Goal: Task Accomplishment & Management: Manage account settings

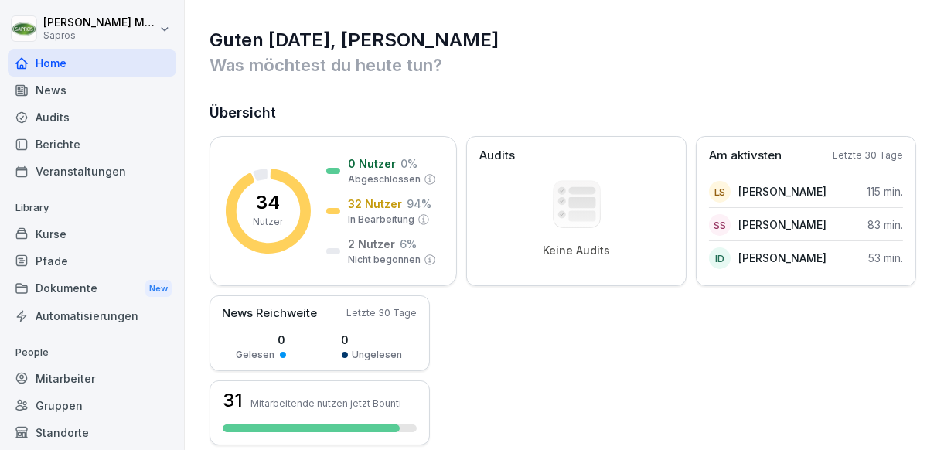
scroll to position [77, 0]
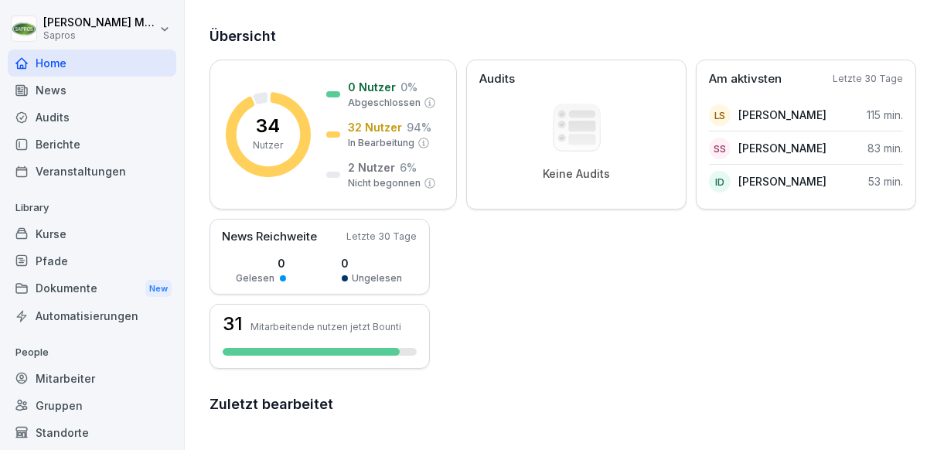
click at [101, 377] on div "Mitarbeiter" at bounding box center [92, 378] width 169 height 27
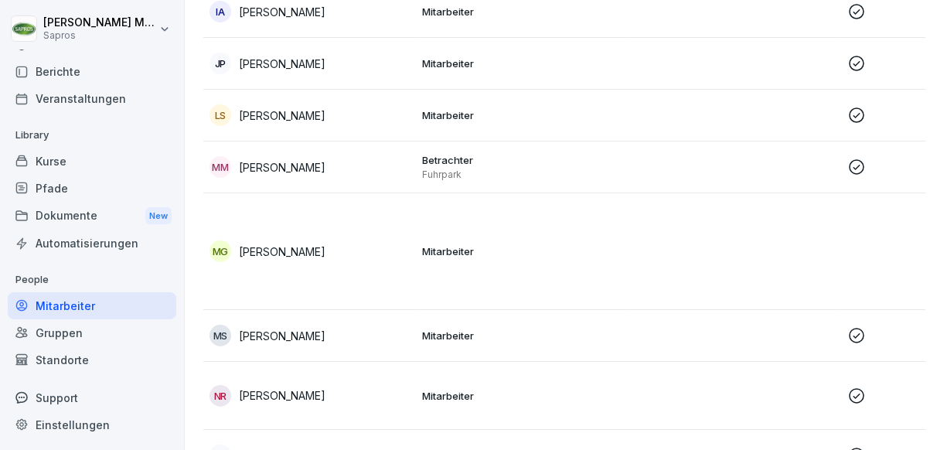
scroll to position [1036, 0]
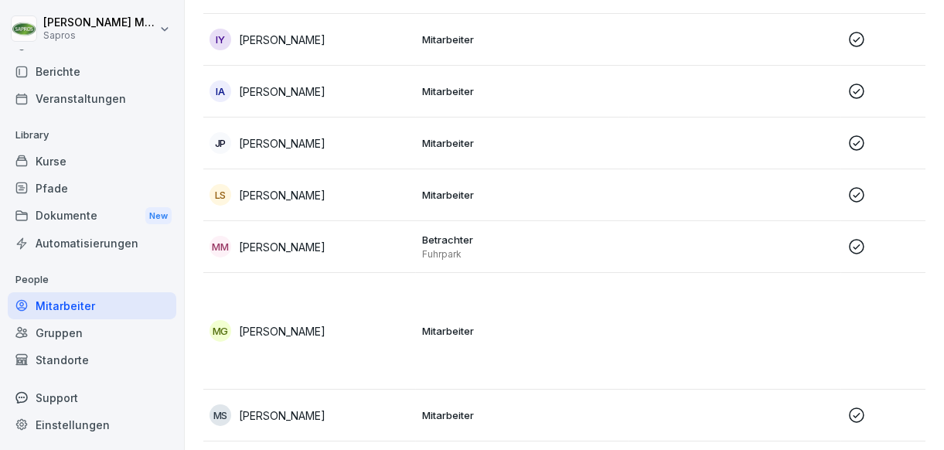
click at [126, 67] on div "Berichte" at bounding box center [92, 71] width 169 height 27
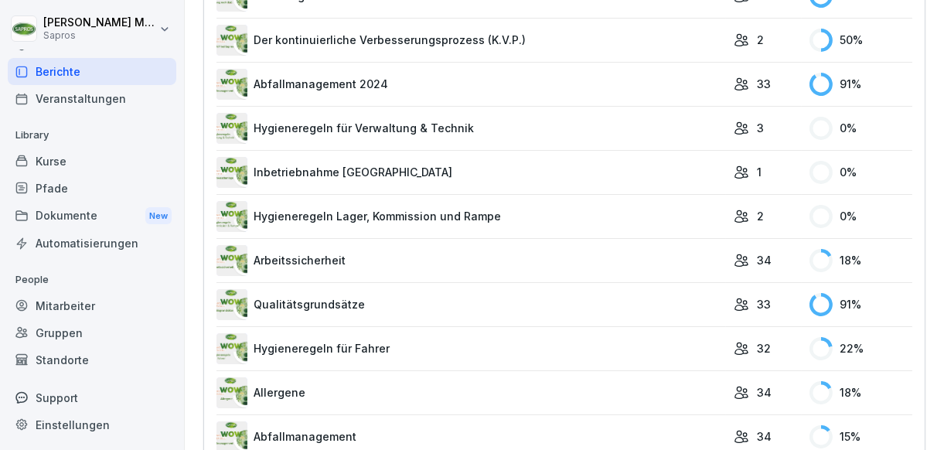
scroll to position [1373, 0]
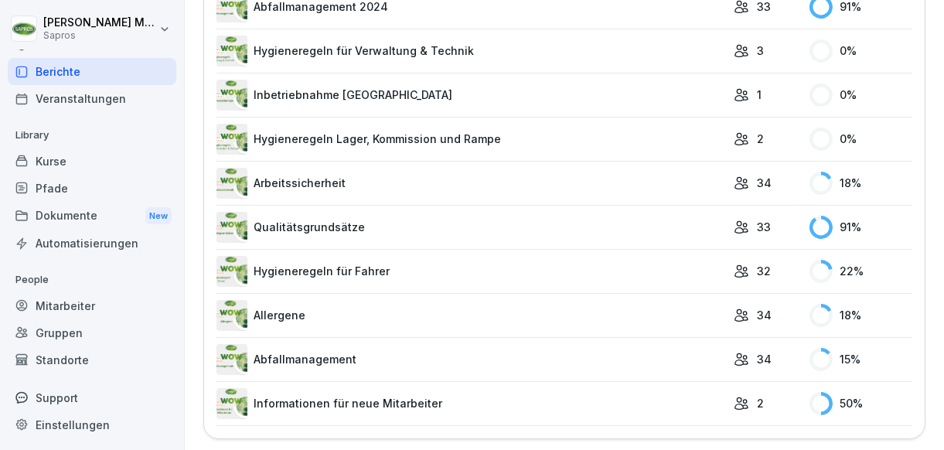
click at [591, 186] on link "Arbeitssicherheit" at bounding box center [470, 183] width 509 height 31
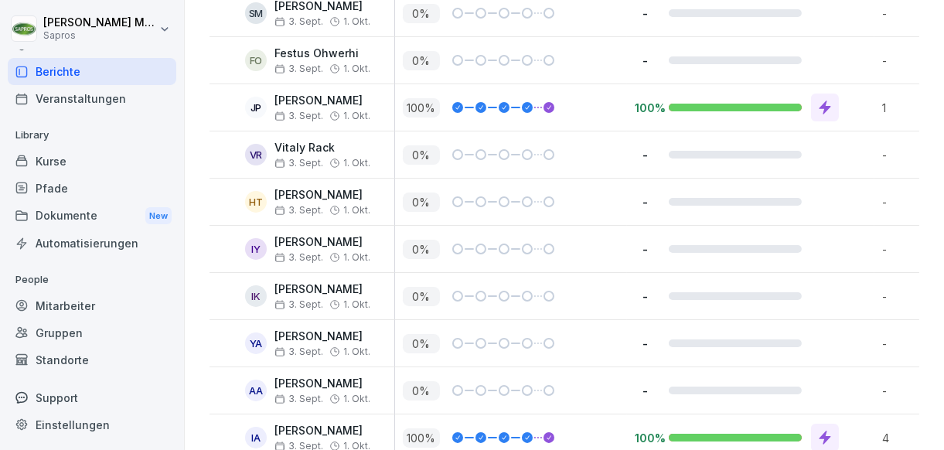
scroll to position [695, 0]
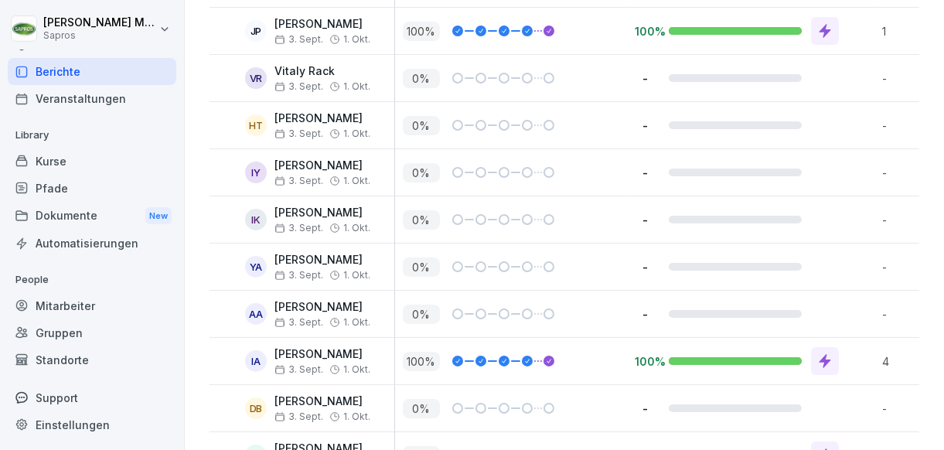
click at [674, 74] on div at bounding box center [735, 78] width 133 height 8
click at [547, 75] on div at bounding box center [548, 78] width 11 height 11
click at [323, 81] on p "[DATE] [DATE]" at bounding box center [322, 86] width 96 height 11
click at [256, 71] on div "Zugewiesen [DATE] Zugewiesen [DATE]" at bounding box center [286, 59] width 106 height 25
click at [814, 29] on div at bounding box center [825, 31] width 28 height 28
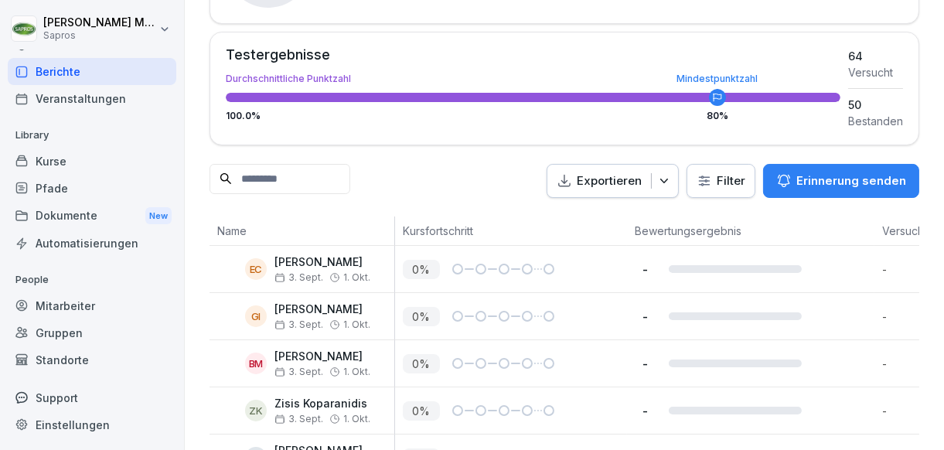
scroll to position [0, 0]
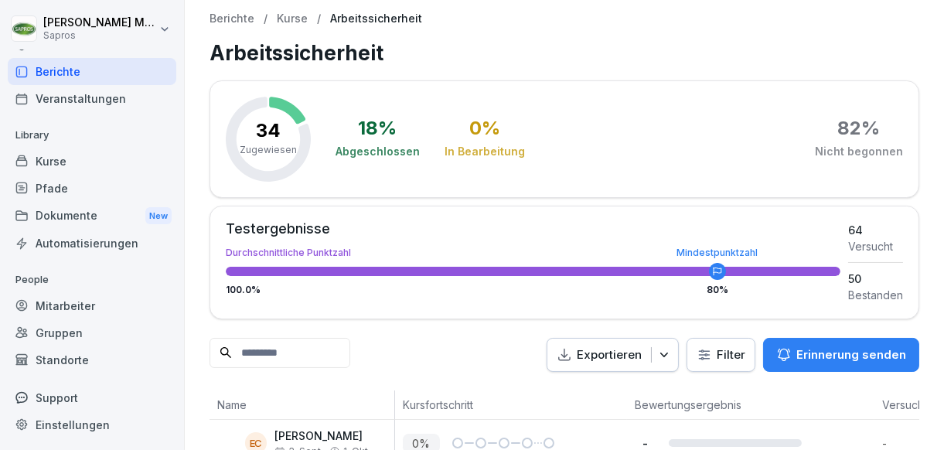
click at [135, 75] on div "Berichte" at bounding box center [92, 71] width 169 height 27
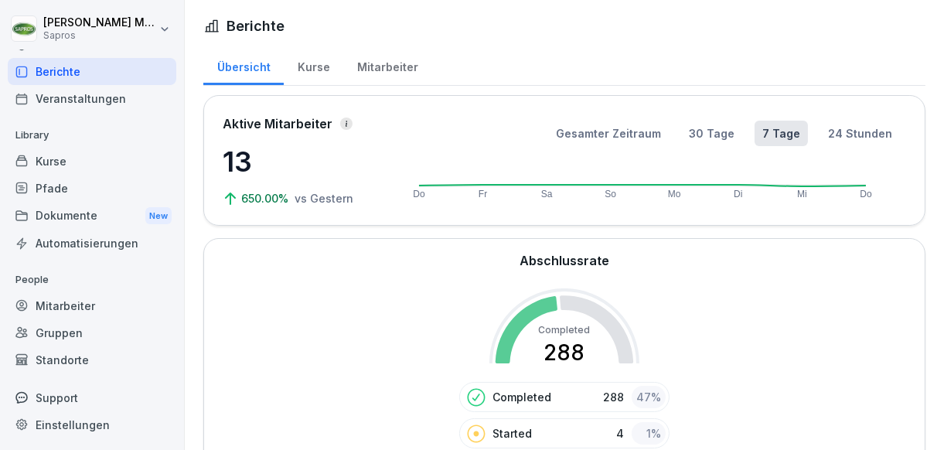
click at [372, 68] on div "Mitarbeiter" at bounding box center [387, 65] width 88 height 39
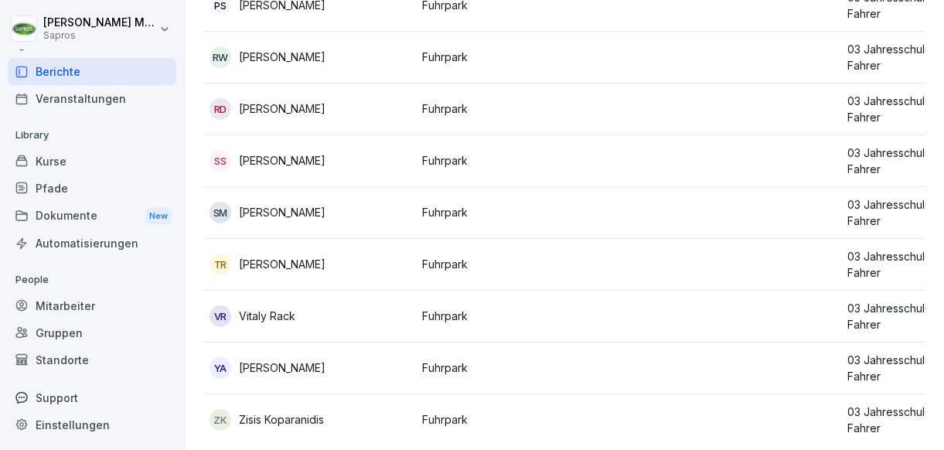
scroll to position [1579, 0]
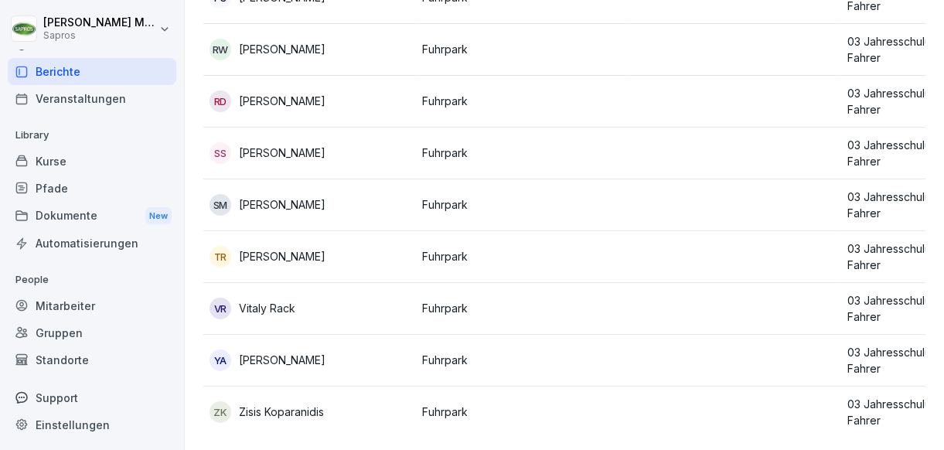
click at [89, 310] on div "Mitarbeiter" at bounding box center [92, 305] width 169 height 27
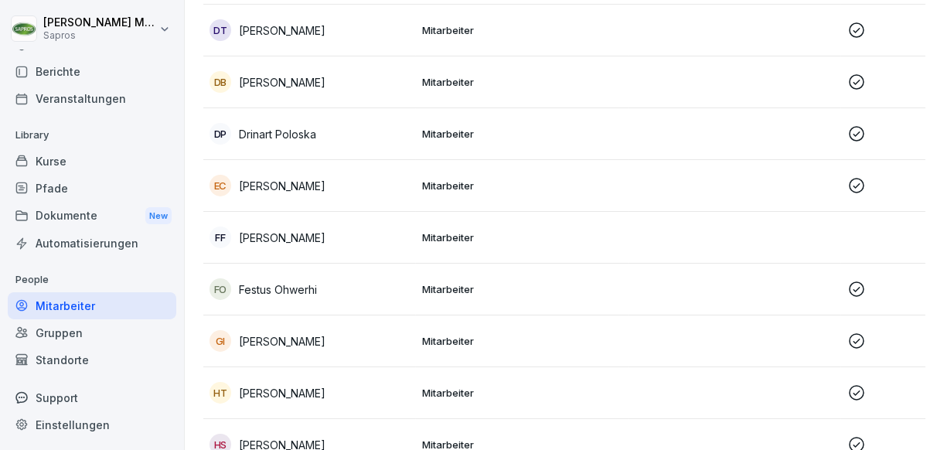
scroll to position [479, 0]
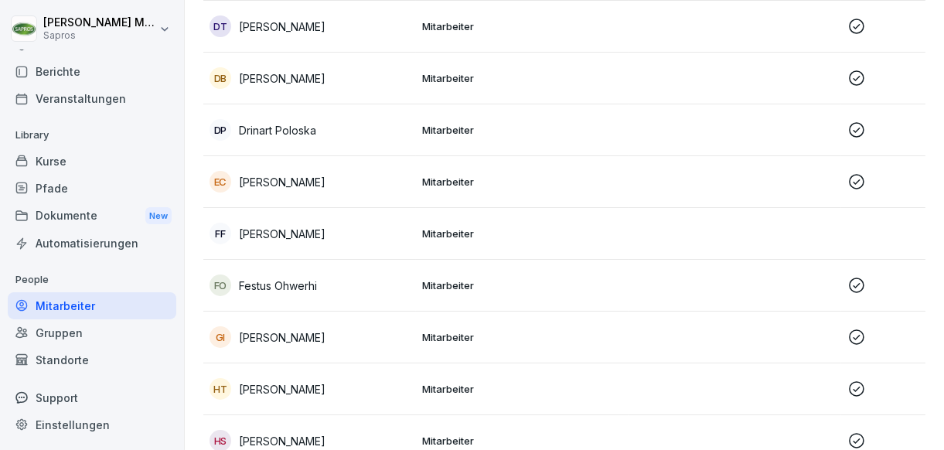
click at [486, 245] on td "Mitarbeiter" at bounding box center [522, 234] width 213 height 52
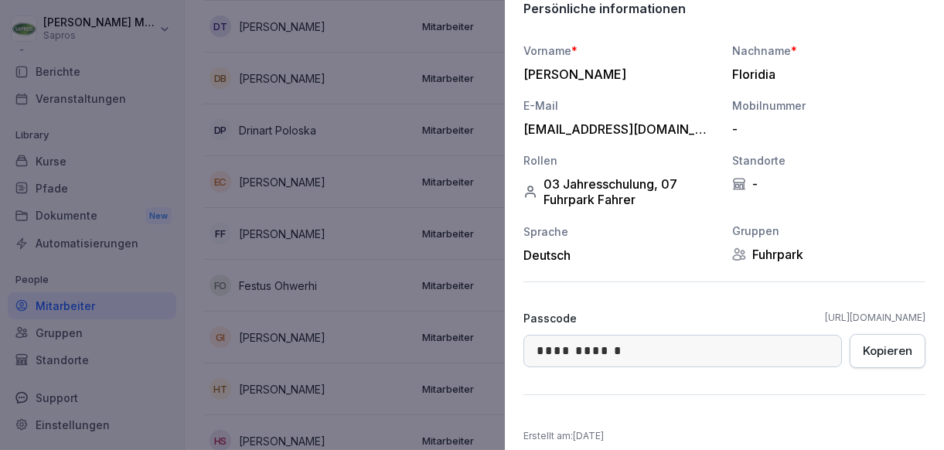
scroll to position [77, 0]
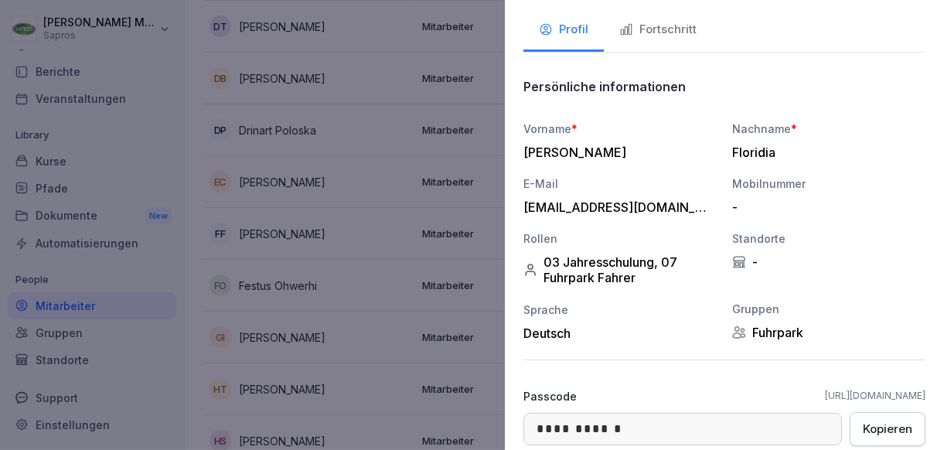
click at [653, 26] on div "Fortschritt" at bounding box center [657, 30] width 77 height 18
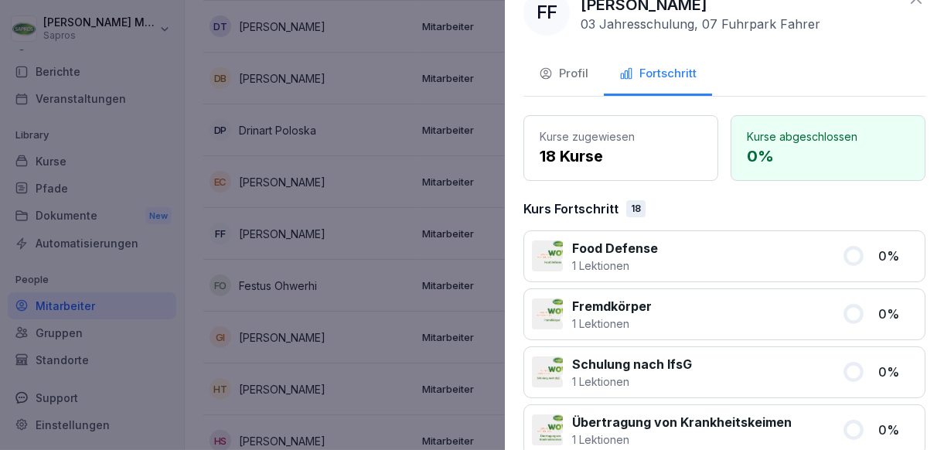
scroll to position [0, 0]
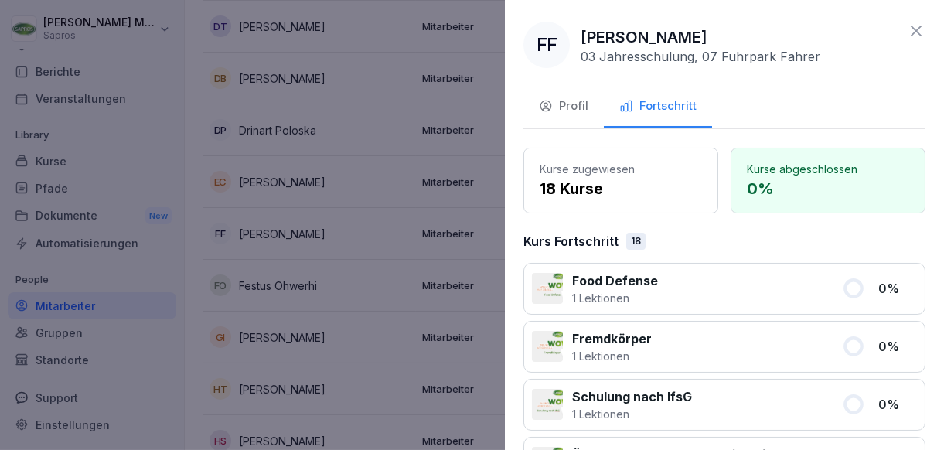
click at [571, 103] on div "Profil" at bounding box center [563, 106] width 49 height 18
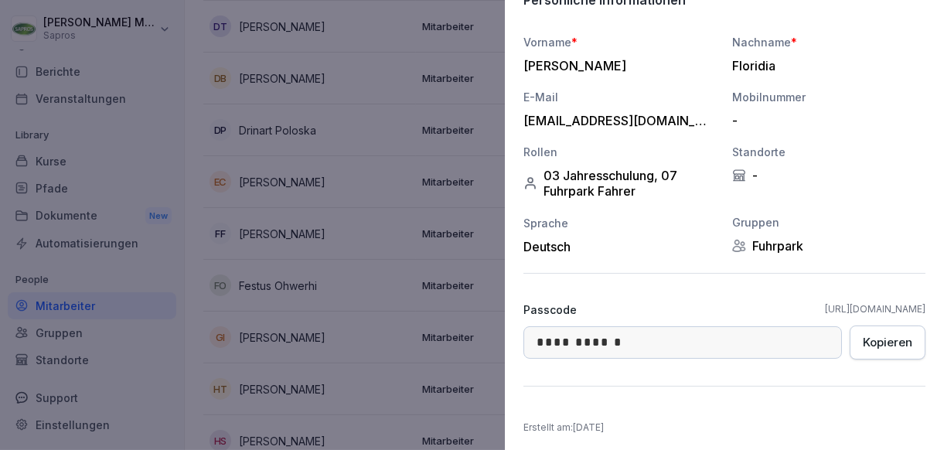
scroll to position [166, 0]
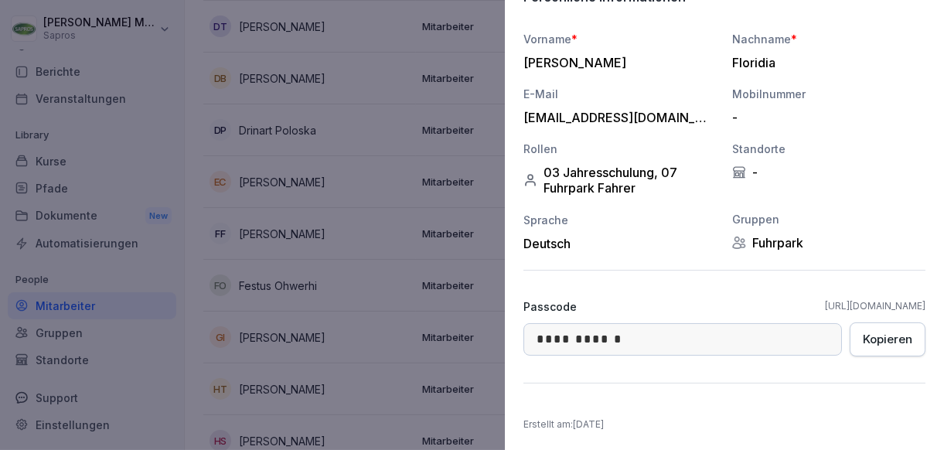
drag, startPoint x: 791, startPoint y: 302, endPoint x: 778, endPoint y: 308, distance: 14.9
click at [825, 308] on link "[URL][DOMAIN_NAME]" at bounding box center [875, 306] width 101 height 14
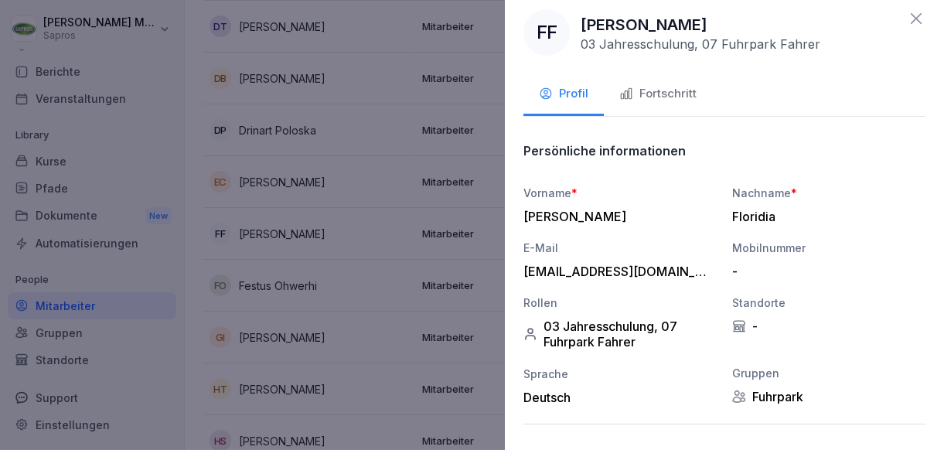
scroll to position [0, 0]
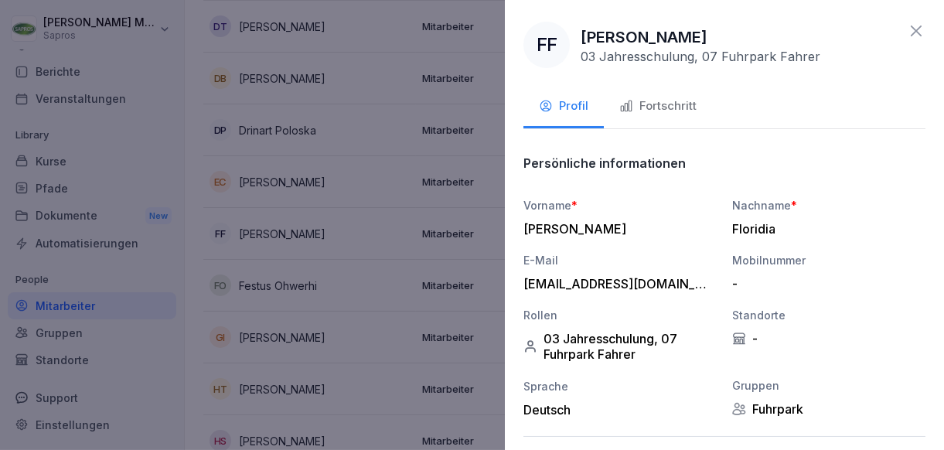
click at [907, 29] on icon at bounding box center [916, 31] width 19 height 19
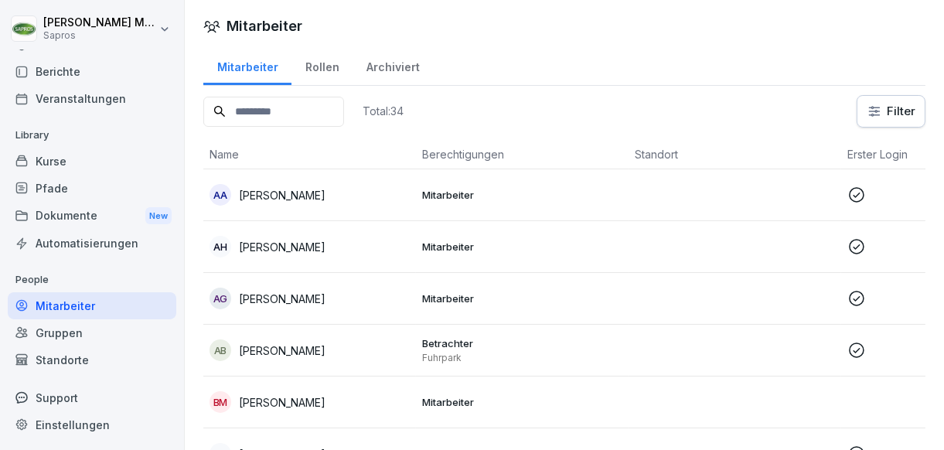
click at [108, 156] on div "Kurse" at bounding box center [92, 161] width 169 height 27
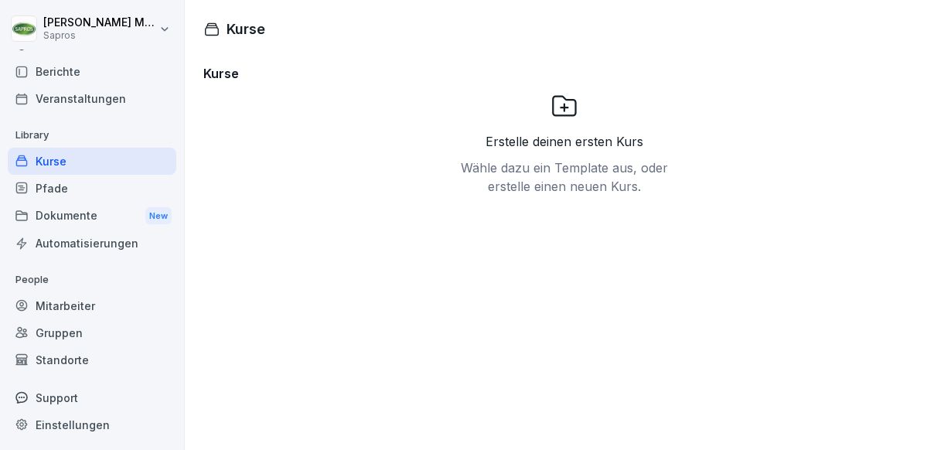
click at [77, 184] on div "Pfade" at bounding box center [92, 188] width 169 height 27
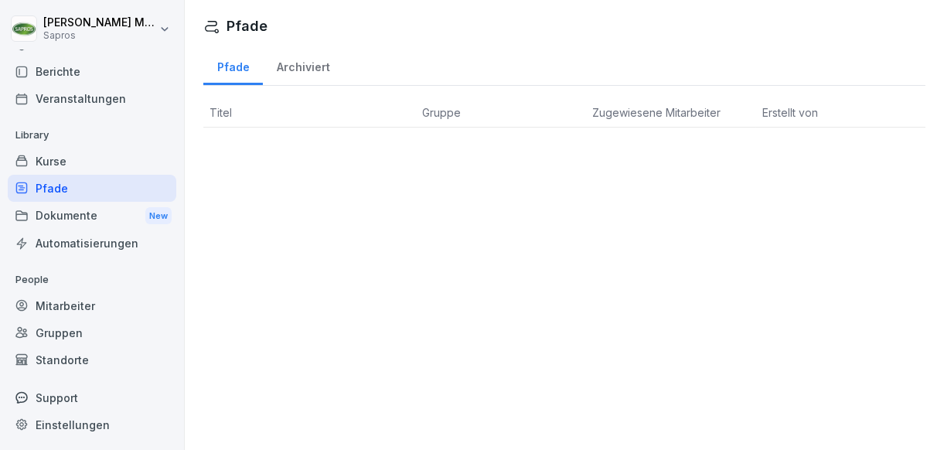
click at [43, 306] on div "Mitarbeiter" at bounding box center [92, 305] width 169 height 27
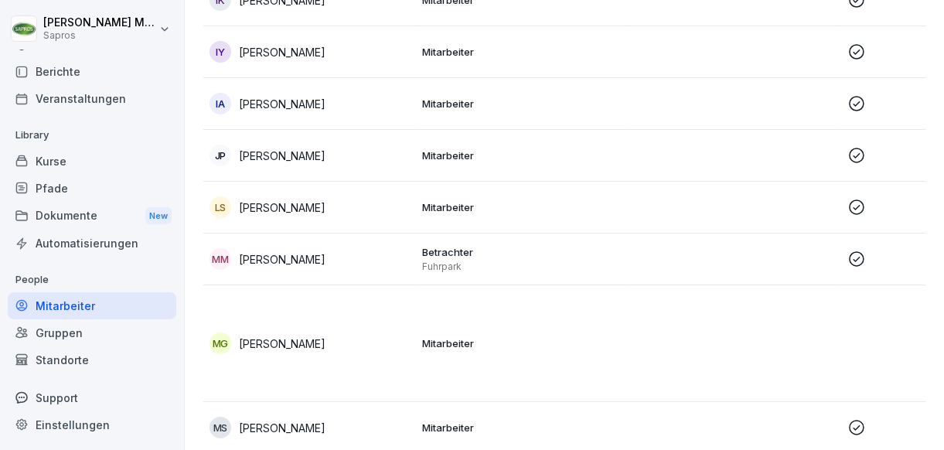
scroll to position [1082, 0]
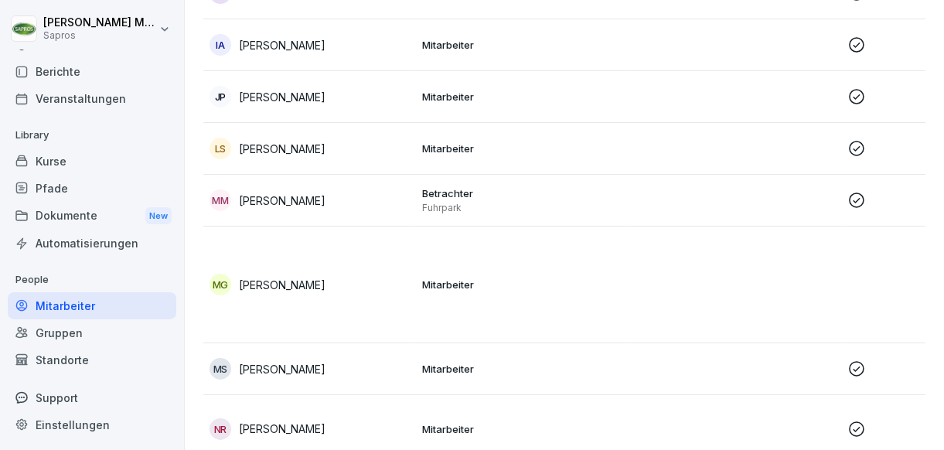
click at [315, 203] on p "[PERSON_NAME]" at bounding box center [282, 201] width 87 height 16
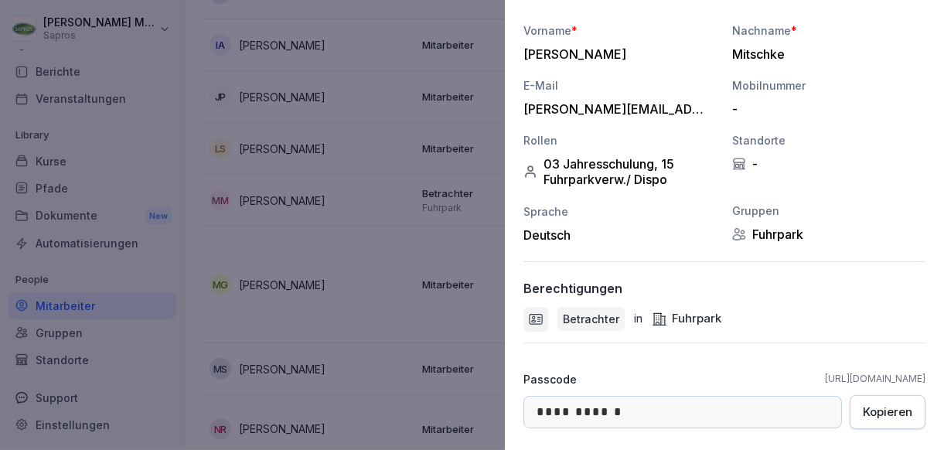
scroll to position [247, 0]
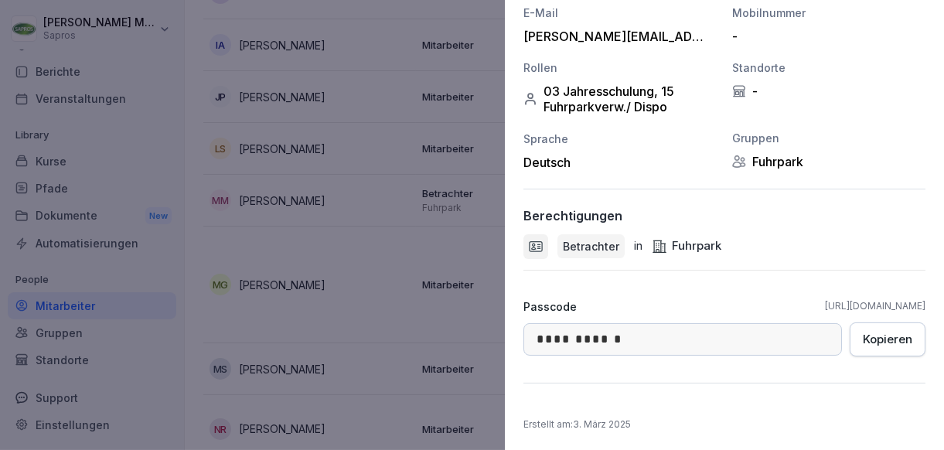
click at [863, 335] on div "Kopieren" at bounding box center [887, 339] width 49 height 17
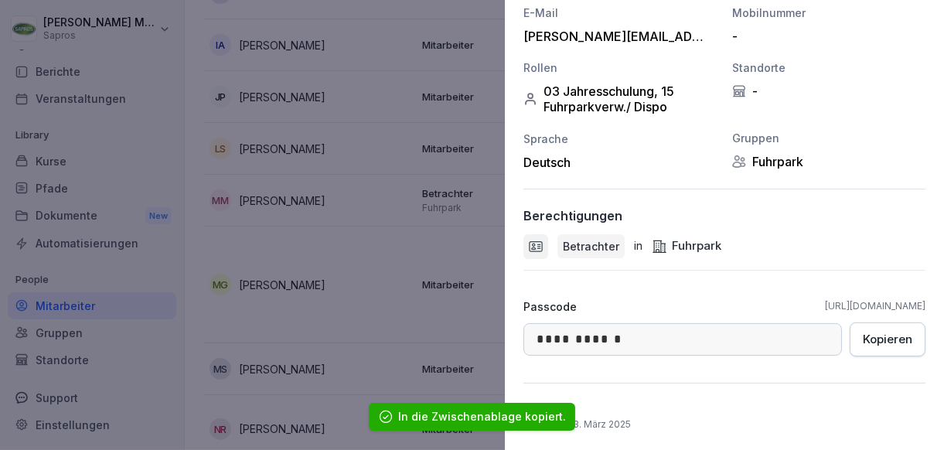
click at [825, 302] on link "[URL][DOMAIN_NAME]" at bounding box center [875, 306] width 101 height 14
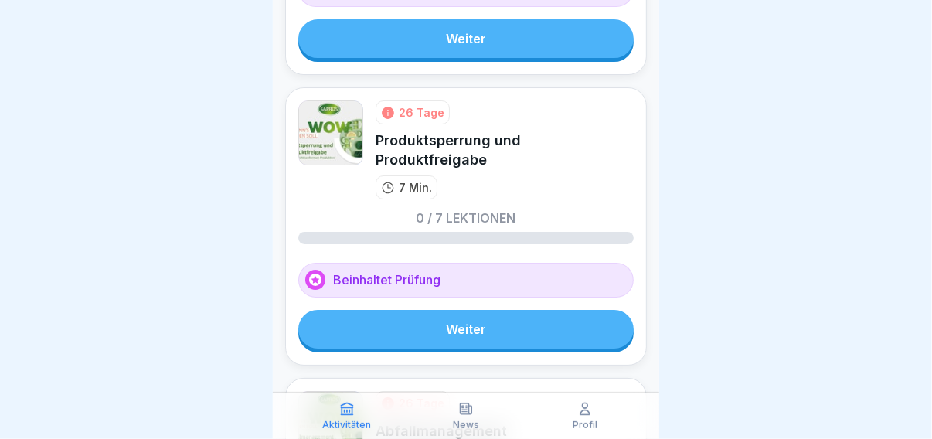
scroll to position [2241, 0]
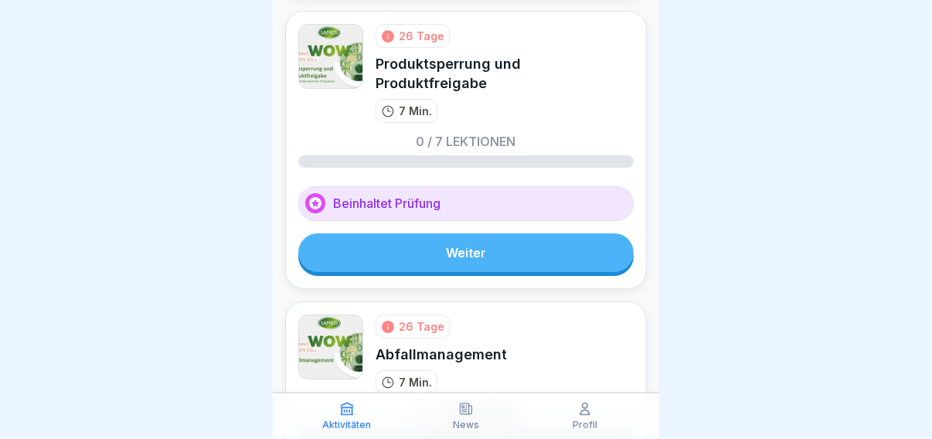
click at [589, 406] on icon at bounding box center [585, 408] width 15 height 15
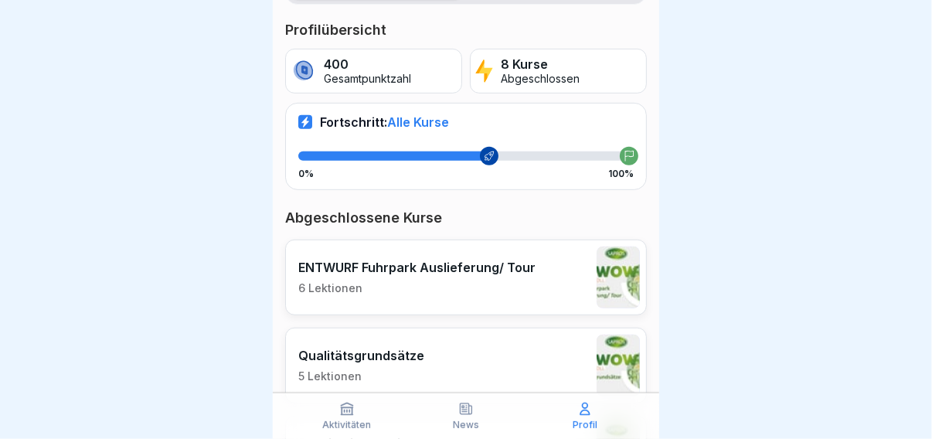
scroll to position [107, 0]
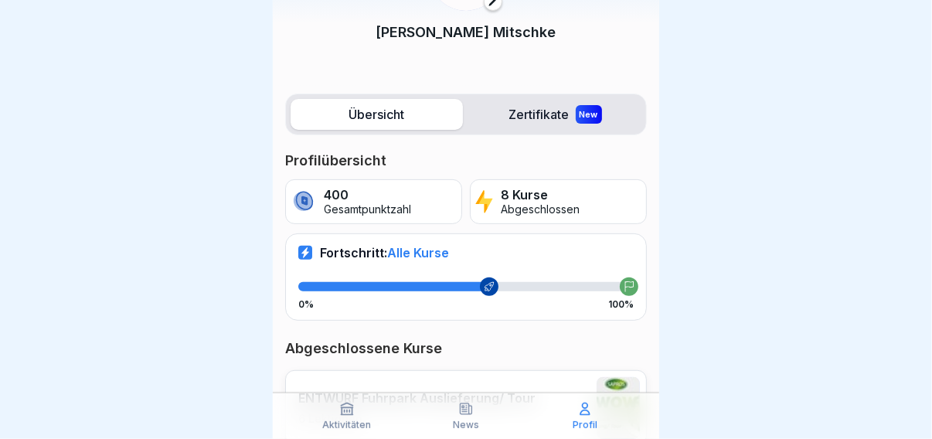
click at [361, 415] on div "Aktivitäten" at bounding box center [346, 415] width 111 height 29
